Goal: Task Accomplishment & Management: Use online tool/utility

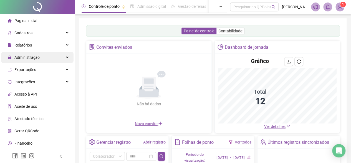
click at [61, 57] on div "Administração" at bounding box center [37, 57] width 73 height 11
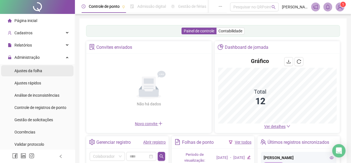
click at [49, 72] on li "Ajustes da folha" at bounding box center [37, 70] width 73 height 11
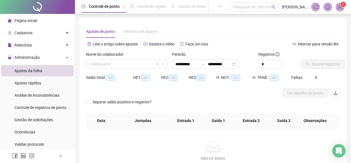
type input "**********"
click at [122, 67] on input "search" at bounding box center [124, 64] width 70 height 8
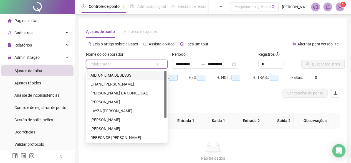
click at [123, 78] on div "AILTON LIMA DE JESUS" at bounding box center [127, 75] width 73 height 6
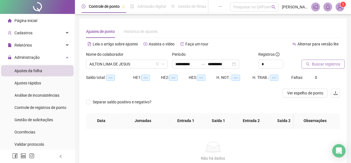
click at [326, 66] on span "Buscar registros" at bounding box center [326, 64] width 28 height 6
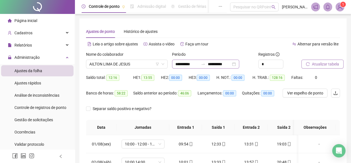
click at [240, 64] on div "**********" at bounding box center [205, 63] width 67 height 9
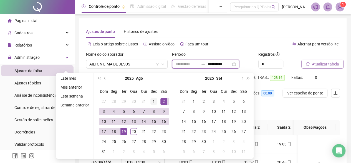
type input "**********"
click at [155, 100] on div "1" at bounding box center [154, 101] width 7 height 7
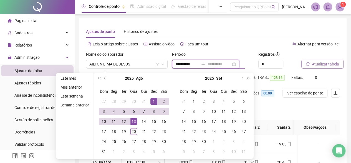
type input "**********"
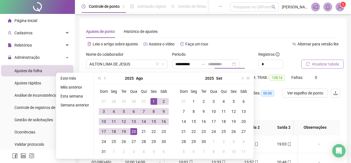
click at [136, 130] on div "20" at bounding box center [134, 131] width 7 height 7
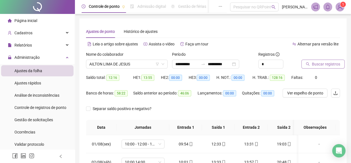
click at [320, 64] on span "Buscar registros" at bounding box center [326, 64] width 28 height 6
click at [164, 64] on icon "down" at bounding box center [162, 63] width 3 height 3
click at [163, 62] on span "AILTON LIMA DE JESUS" at bounding box center [126, 64] width 75 height 8
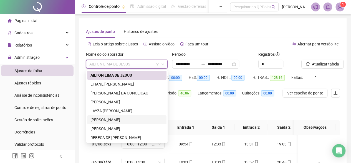
click at [140, 116] on div "[PERSON_NAME]" at bounding box center [126, 119] width 79 height 9
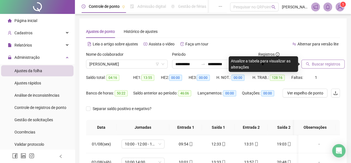
click at [326, 68] on button "Buscar registros" at bounding box center [323, 63] width 43 height 9
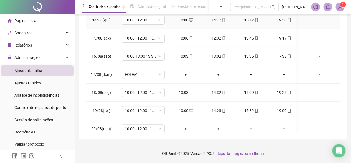
scroll to position [65, 0]
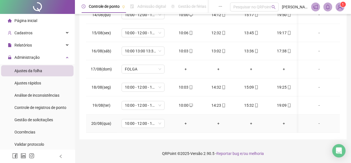
click at [184, 120] on div "+" at bounding box center [186, 123] width 24 height 6
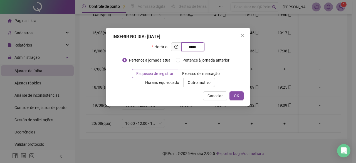
type input "*****"
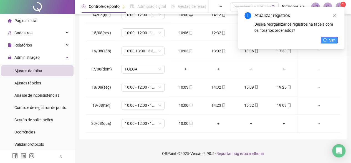
click at [329, 40] on button "Sim" at bounding box center [329, 40] width 17 height 7
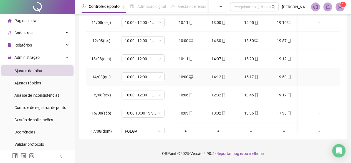
scroll to position [0, 0]
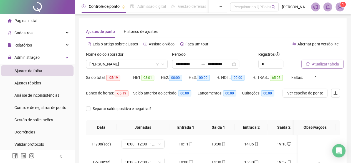
click at [329, 65] on span "Atualizar tabela" at bounding box center [325, 64] width 27 height 6
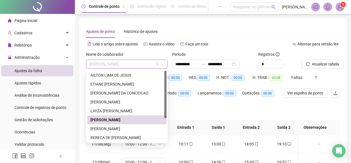
click at [157, 62] on span "[PERSON_NAME]" at bounding box center [126, 64] width 75 height 8
click at [135, 129] on div "[PERSON_NAME]" at bounding box center [127, 128] width 73 height 6
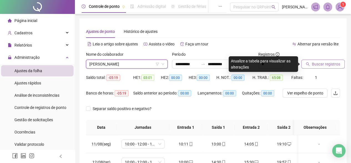
click at [320, 65] on span "Buscar registros" at bounding box center [326, 64] width 28 height 6
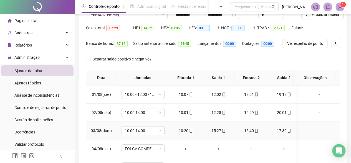
scroll to position [10, 0]
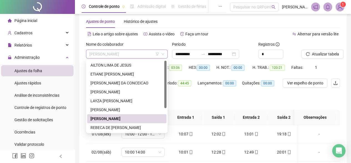
click at [149, 55] on span "[PERSON_NAME]" at bounding box center [126, 54] width 75 height 8
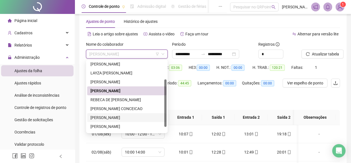
scroll to position [36, 0]
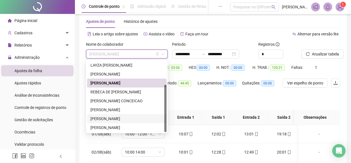
click at [134, 118] on div "[PERSON_NAME]" at bounding box center [127, 118] width 73 height 6
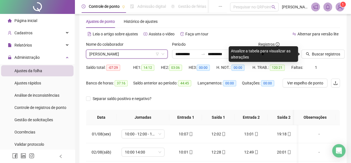
click at [320, 48] on div at bounding box center [314, 45] width 25 height 8
click at [320, 52] on span "Buscar registros" at bounding box center [326, 54] width 28 height 6
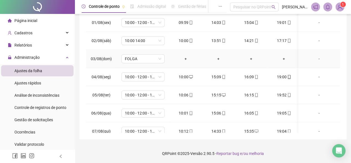
scroll to position [0, 0]
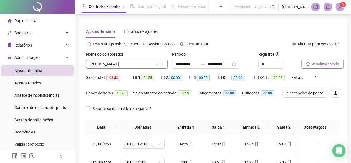
click at [134, 62] on span "[PERSON_NAME]" at bounding box center [126, 64] width 75 height 8
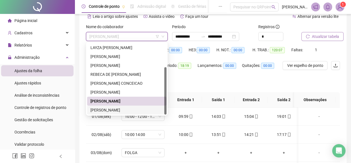
scroll to position [28, 0]
click at [132, 108] on div "[PERSON_NAME]" at bounding box center [127, 109] width 73 height 6
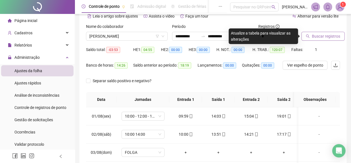
click at [322, 37] on span "Buscar registros" at bounding box center [326, 36] width 28 height 6
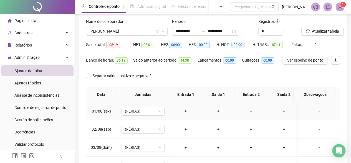
scroll to position [0, 0]
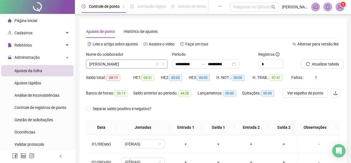
click at [151, 65] on span "[PERSON_NAME]" at bounding box center [126, 64] width 75 height 8
